Goal: Task Accomplishment & Management: Manage account settings

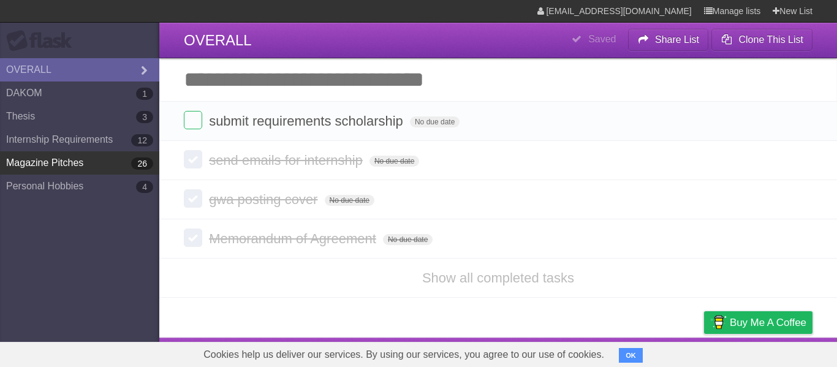
click at [71, 157] on link "Magazine Pitches 26" at bounding box center [79, 162] width 159 height 23
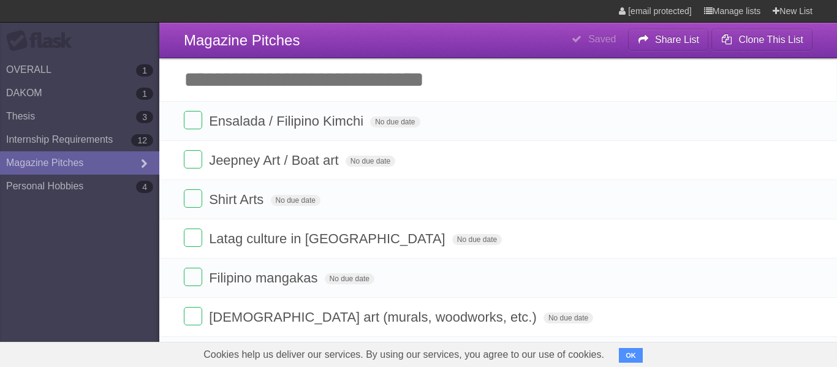
click at [74, 154] on link "Magazine Pitches" at bounding box center [79, 162] width 159 height 23
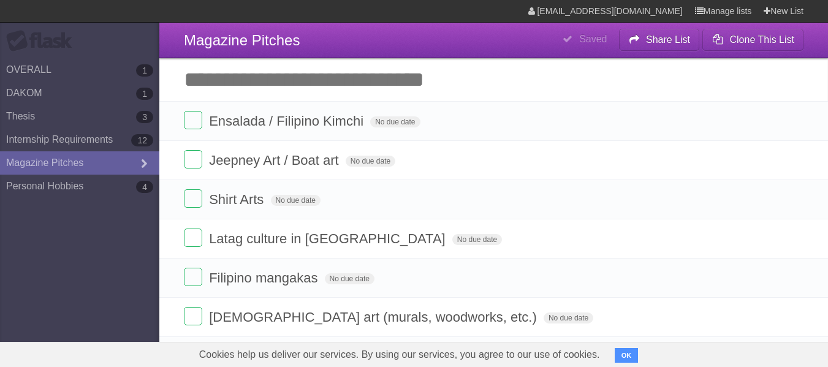
click at [310, 217] on li "Shirt Arts No due date White Red Blue Green Purple Orange" at bounding box center [493, 199] width 668 height 40
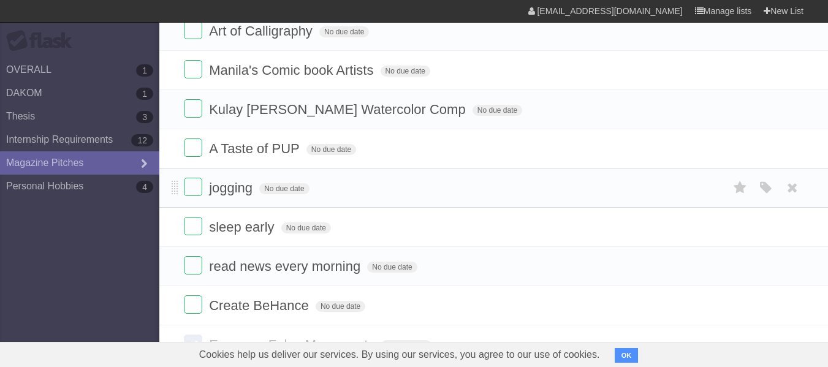
scroll to position [796, 0]
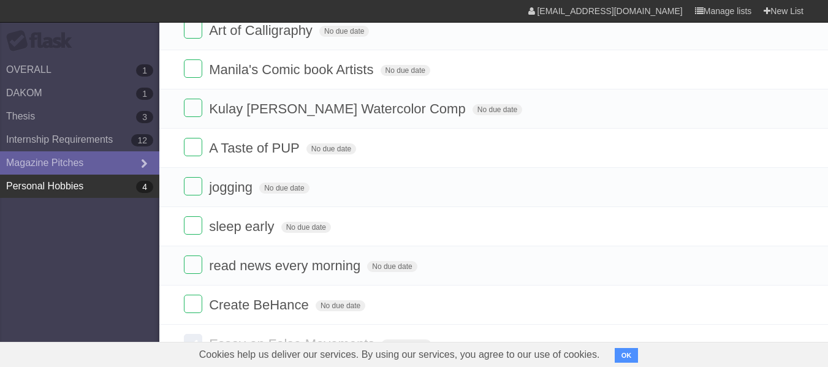
click at [29, 181] on link "Personal Hobbies 4" at bounding box center [79, 186] width 159 height 23
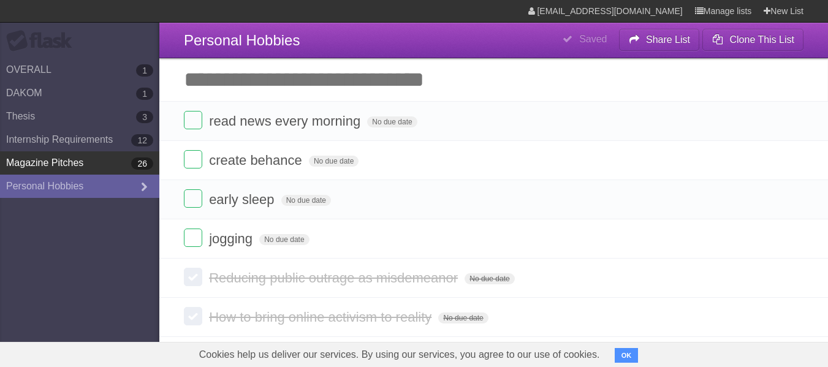
click at [25, 162] on link "Magazine Pitches 26" at bounding box center [79, 162] width 159 height 23
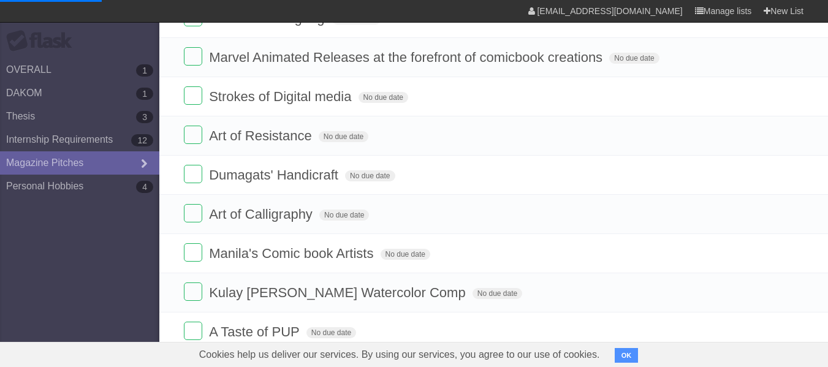
scroll to position [837, 0]
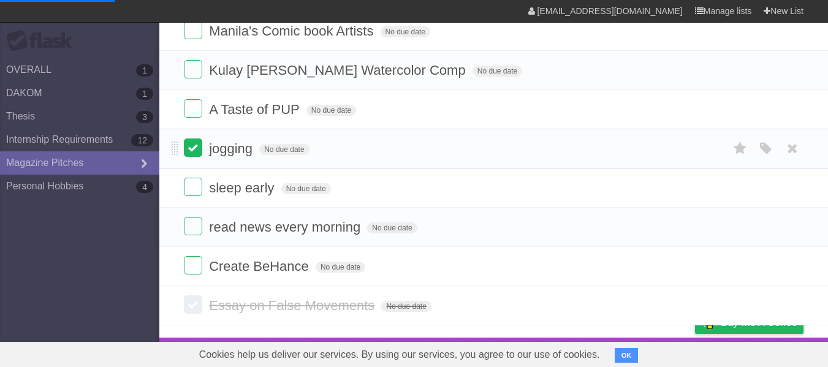
click at [197, 141] on label at bounding box center [193, 147] width 18 height 18
click at [187, 189] on label at bounding box center [193, 187] width 18 height 18
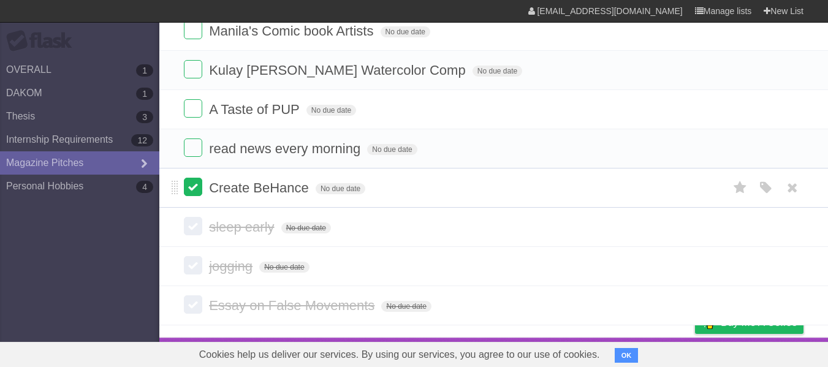
click at [192, 189] on label at bounding box center [193, 187] width 18 height 18
click at [201, 147] on label at bounding box center [193, 147] width 18 height 18
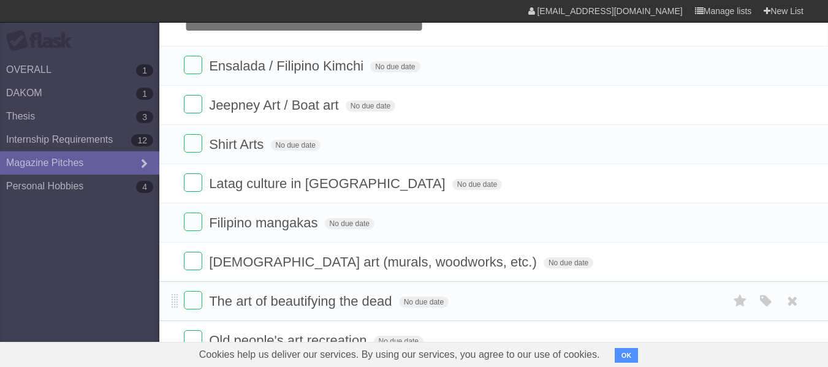
scroll to position [0, 0]
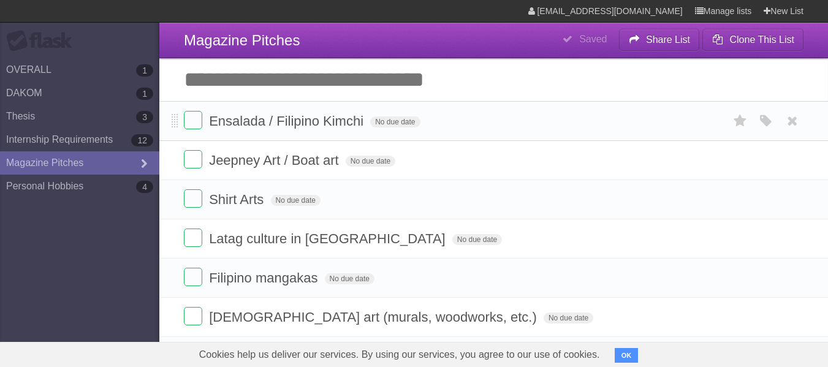
click at [190, 131] on form "Ensalada / Filipino Kimchi No due date White Red Blue Green Purple Orange" at bounding box center [493, 121] width 619 height 20
click at [184, 122] on label at bounding box center [193, 120] width 18 height 18
click at [186, 155] on label at bounding box center [193, 159] width 18 height 18
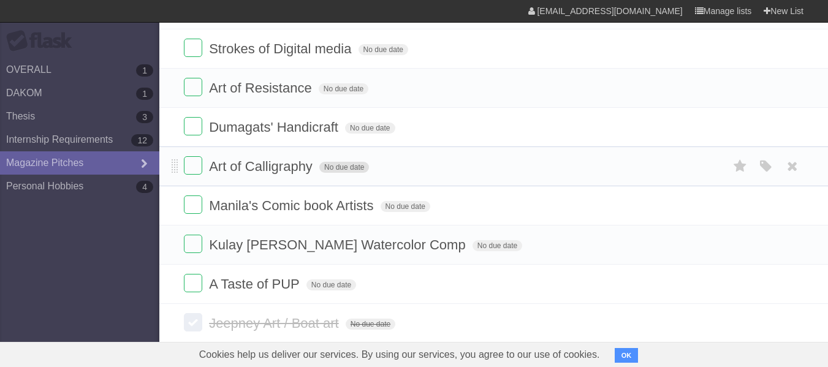
scroll to position [674, 0]
